Goal: Task Accomplishment & Management: Use online tool/utility

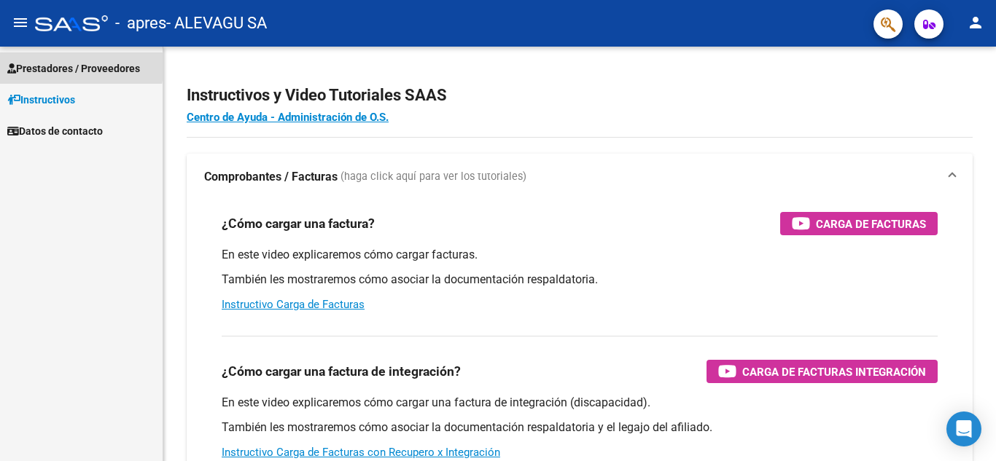
click at [34, 67] on span "Prestadores / Proveedores" at bounding box center [73, 69] width 133 height 16
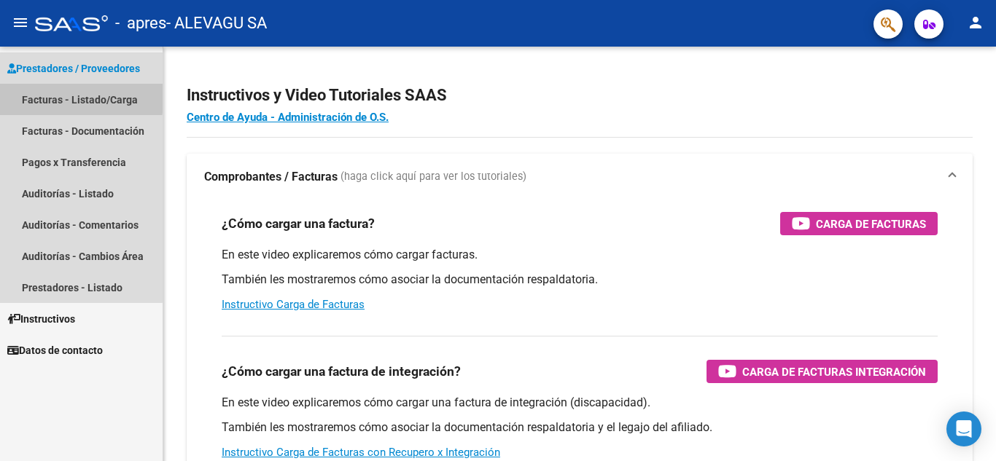
click at [63, 95] on link "Facturas - Listado/Carga" at bounding box center [81, 99] width 163 height 31
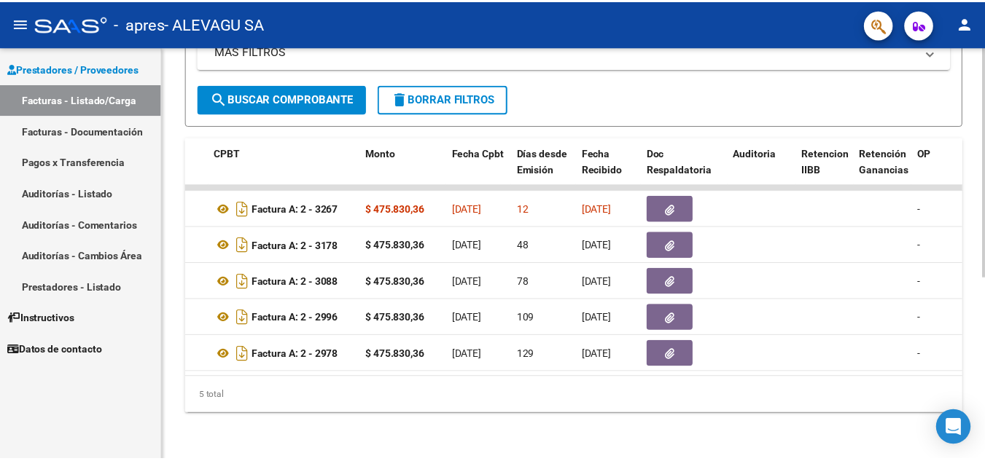
scroll to position [0, 492]
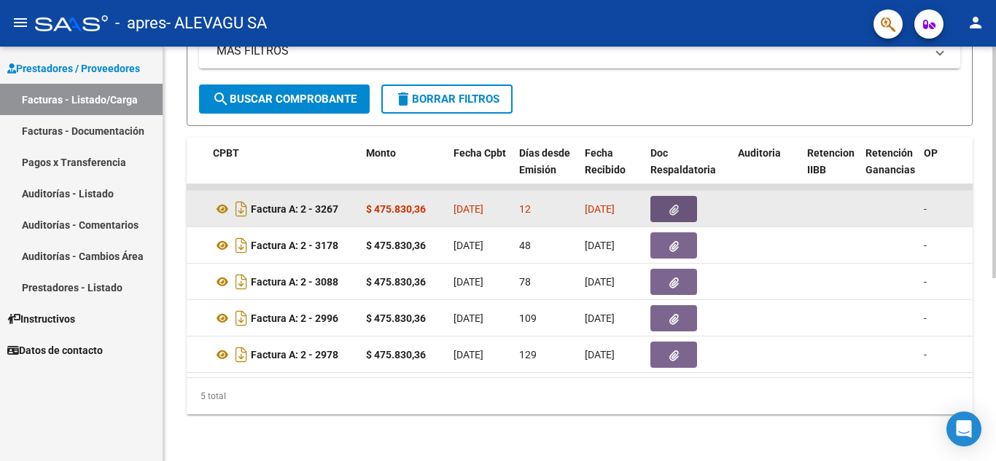
click at [674, 205] on icon "button" at bounding box center [673, 210] width 9 height 11
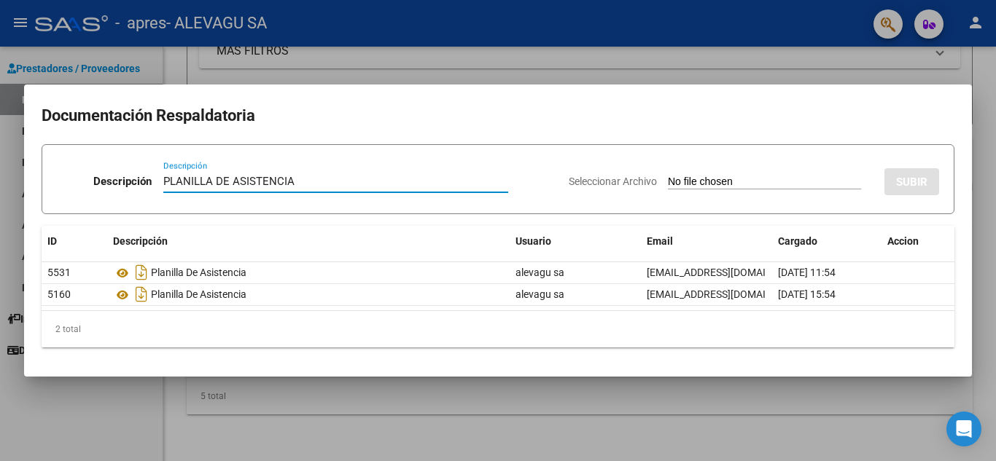
type input "PLANILLA DE ASISTENCIA"
click at [678, 178] on input "Seleccionar Archivo" at bounding box center [764, 183] width 193 height 14
type input "C:\fakepath\[PERSON_NAME] planilla Julio.pdf"
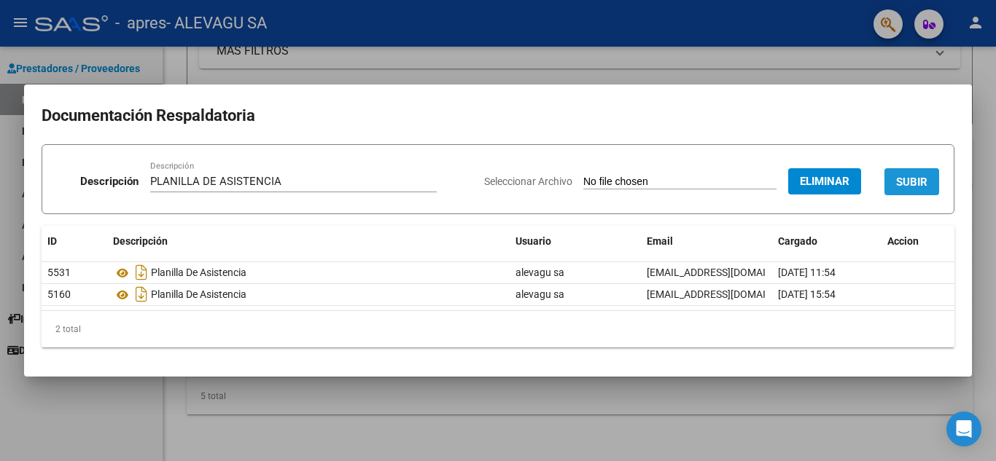
click at [913, 176] on span "SUBIR" at bounding box center [911, 182] width 31 height 13
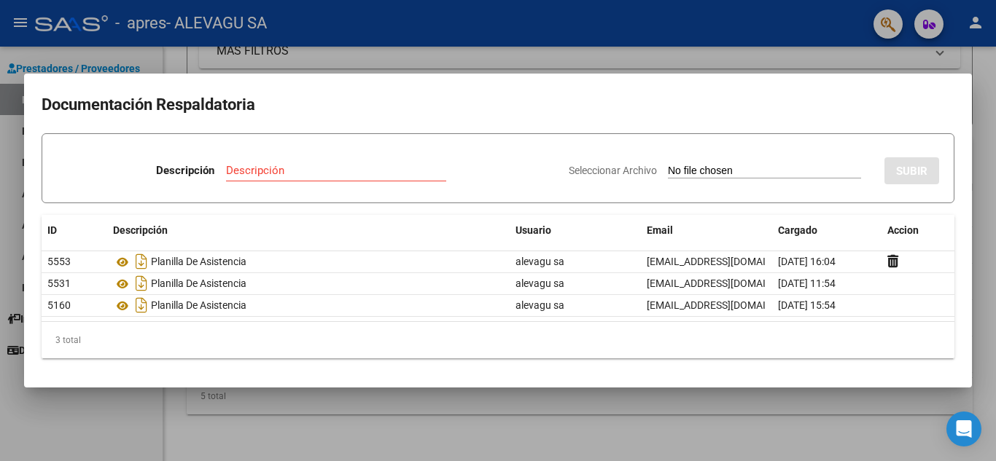
click at [755, 408] on div at bounding box center [498, 230] width 996 height 461
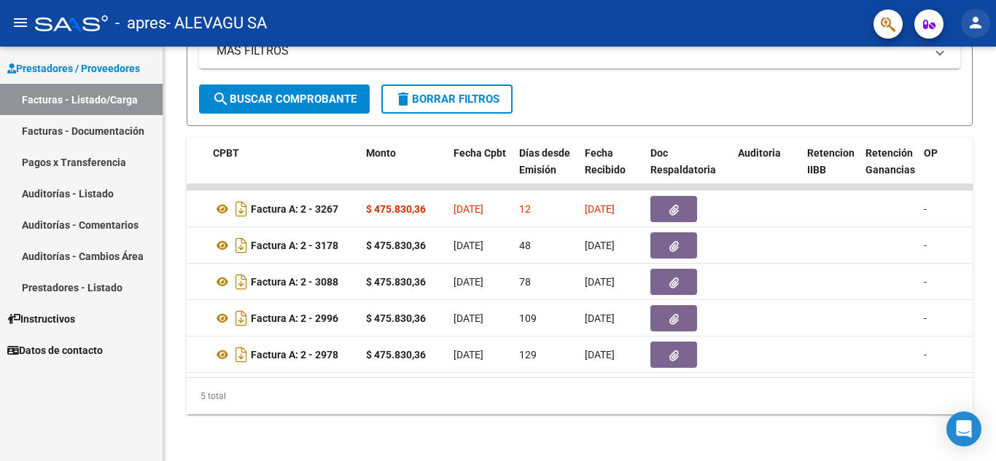
click at [978, 26] on mat-icon "person" at bounding box center [975, 22] width 17 height 17
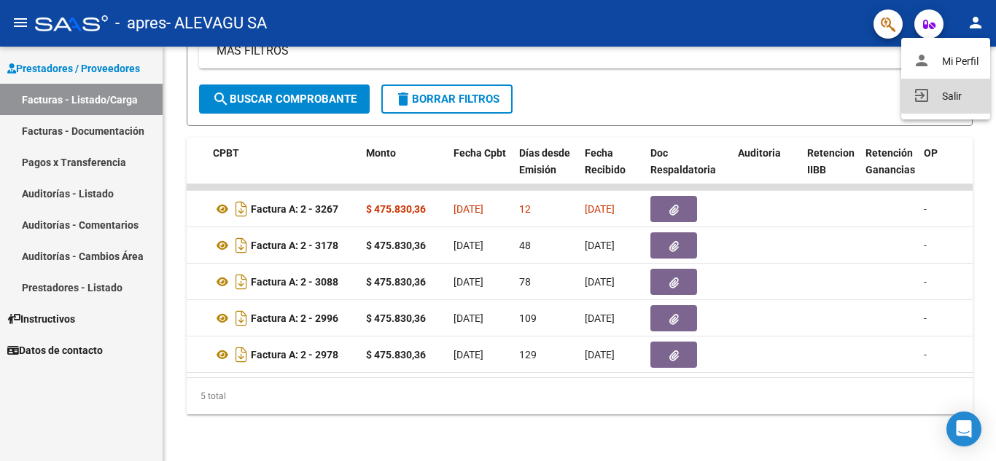
click at [946, 88] on button "exit_to_app Salir" at bounding box center [945, 96] width 89 height 35
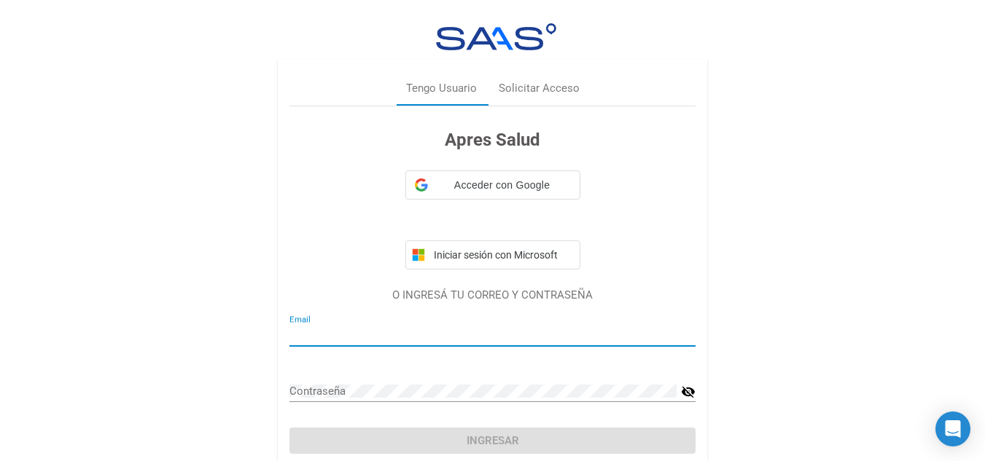
type input "[EMAIL_ADDRESS][DOMAIN_NAME]"
